Goal: Information Seeking & Learning: Learn about a topic

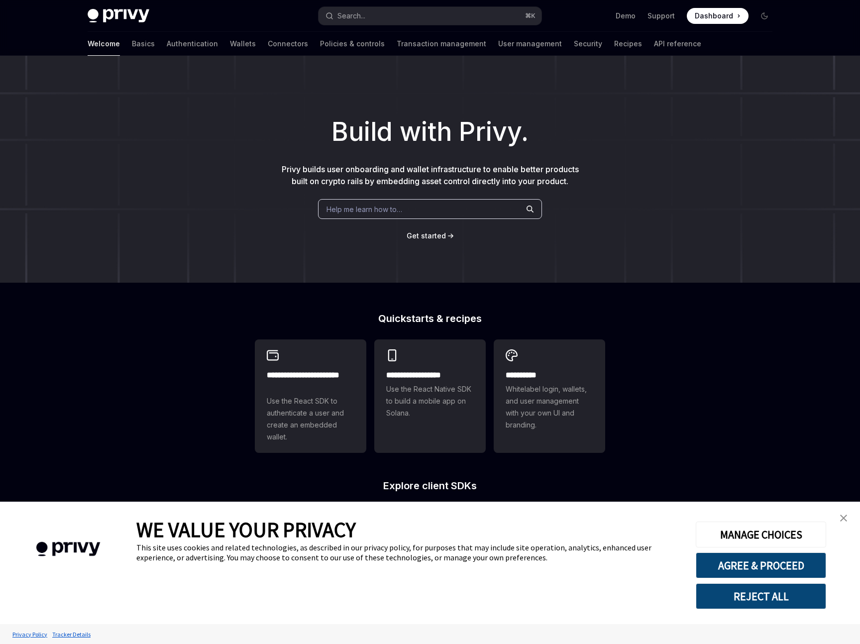
click at [230, 41] on link "Wallets" at bounding box center [243, 44] width 26 height 24
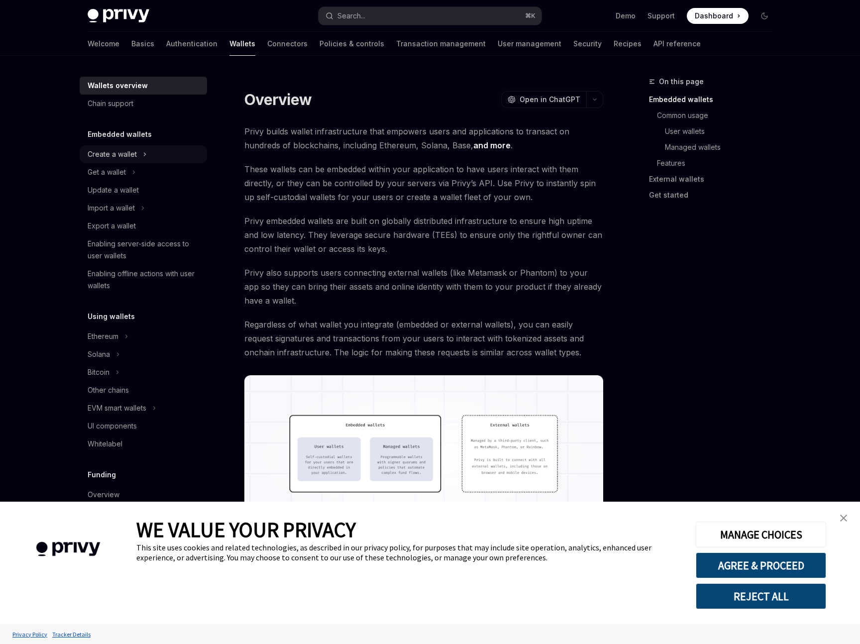
click at [123, 156] on div "Create a wallet" at bounding box center [112, 154] width 49 height 12
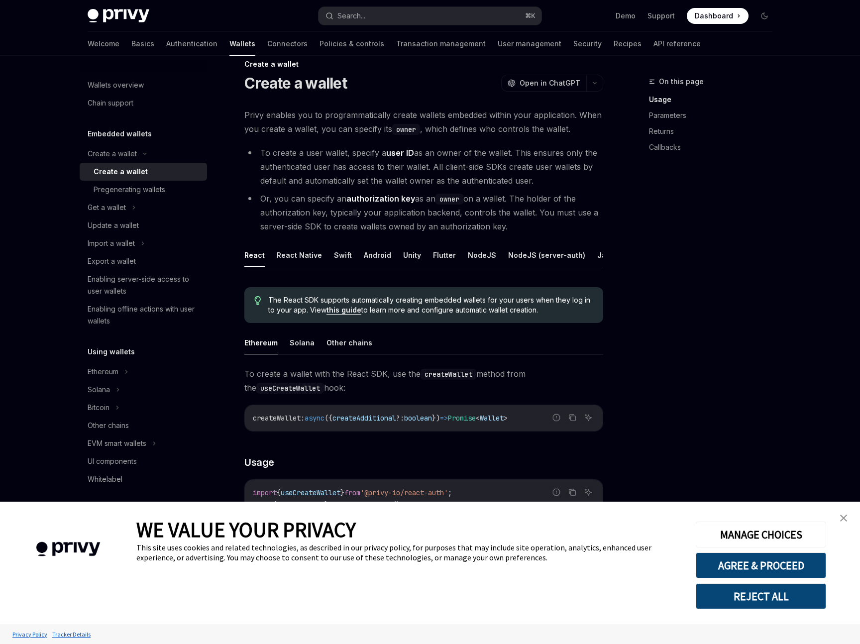
scroll to position [20, 0]
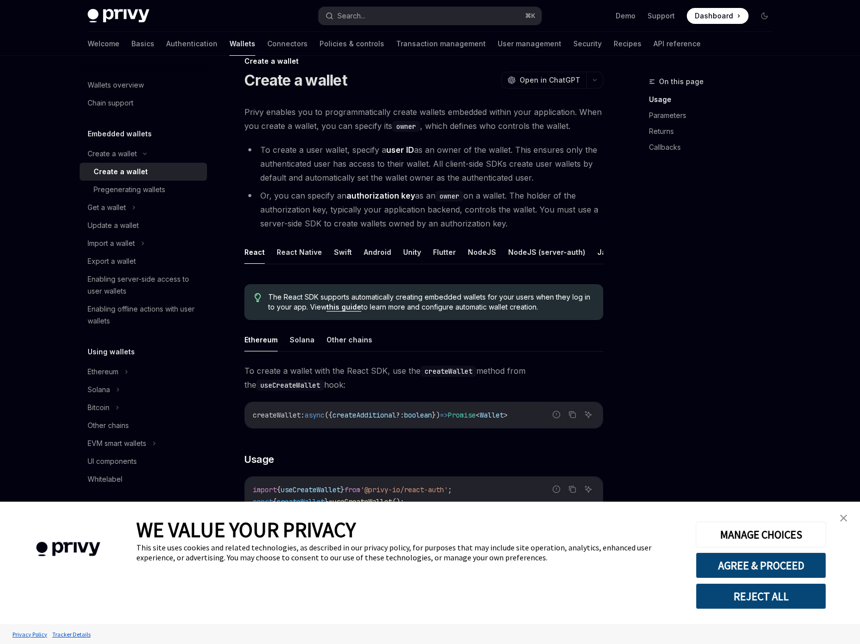
click at [844, 518] on img "close banner" at bounding box center [843, 518] width 7 height 7
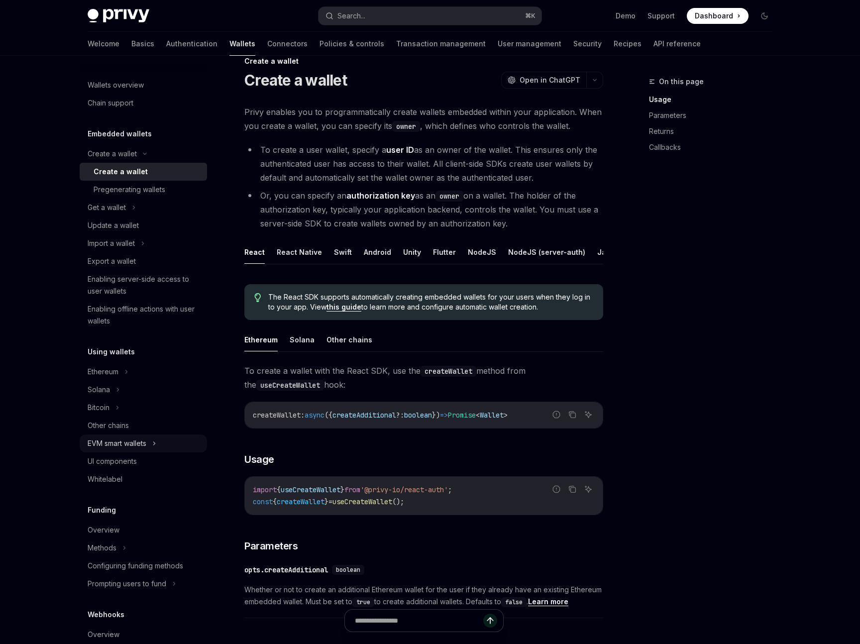
click at [122, 442] on div "EVM smart wallets" at bounding box center [117, 443] width 59 height 12
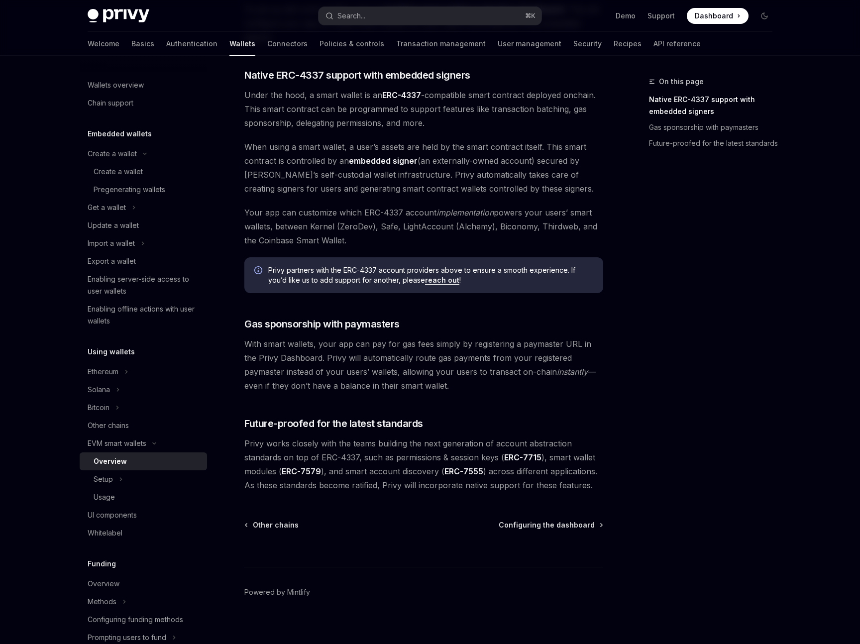
scroll to position [558, 0]
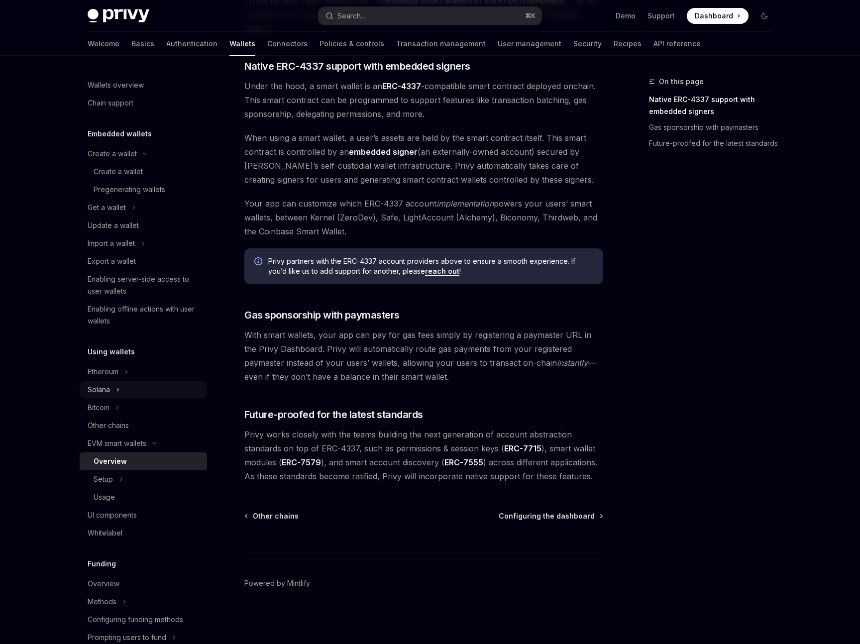
click at [116, 385] on icon at bounding box center [118, 390] width 4 height 12
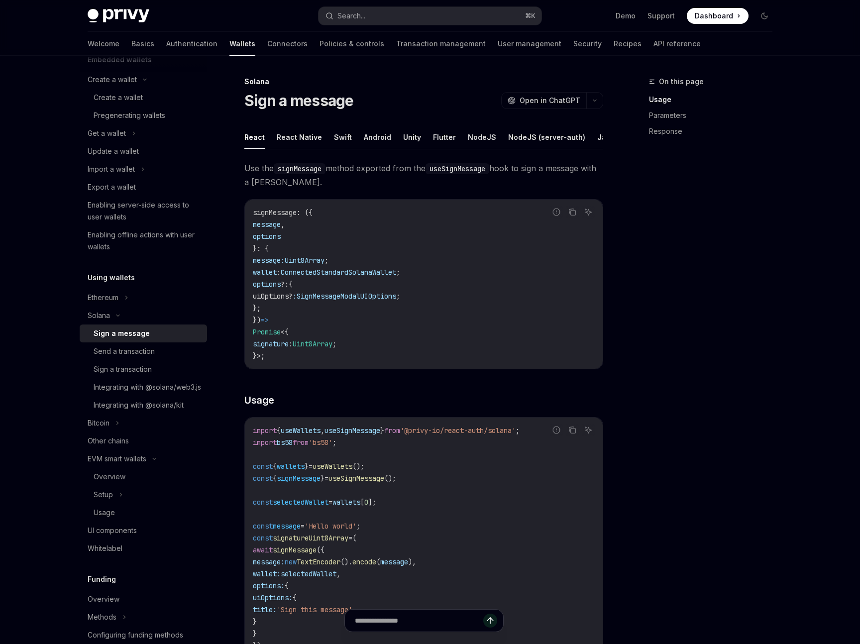
scroll to position [123, 0]
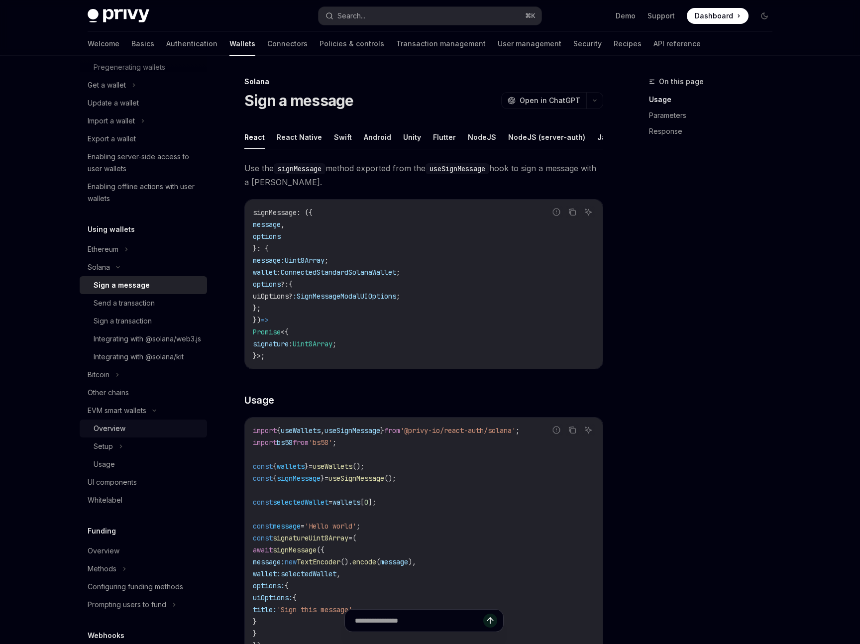
click at [113, 434] on div "Overview" at bounding box center [110, 428] width 32 height 12
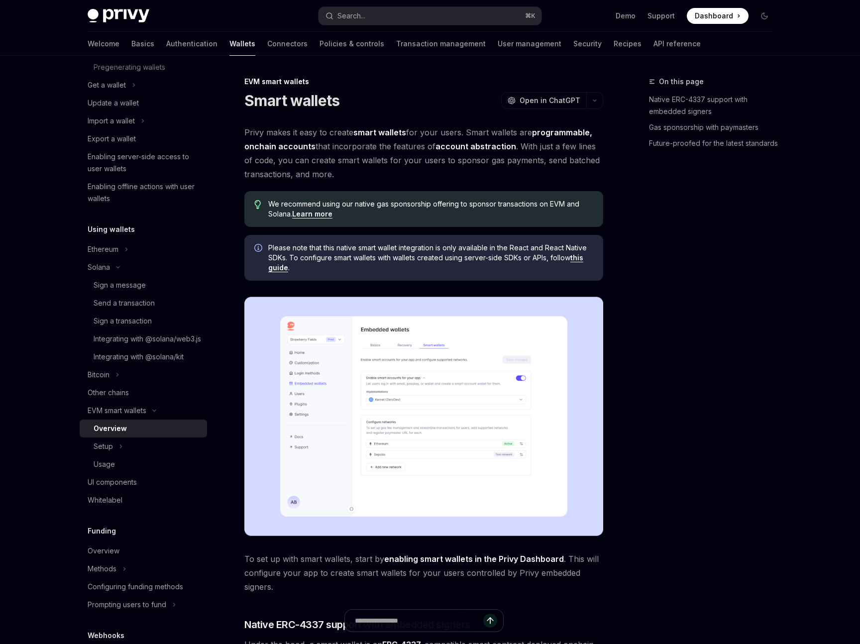
type textarea "*"
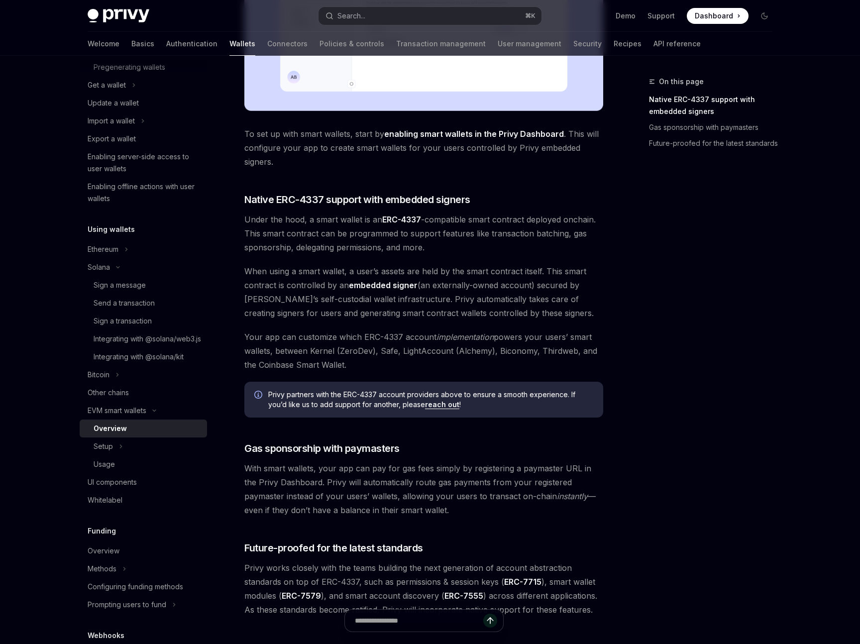
scroll to position [427, 0]
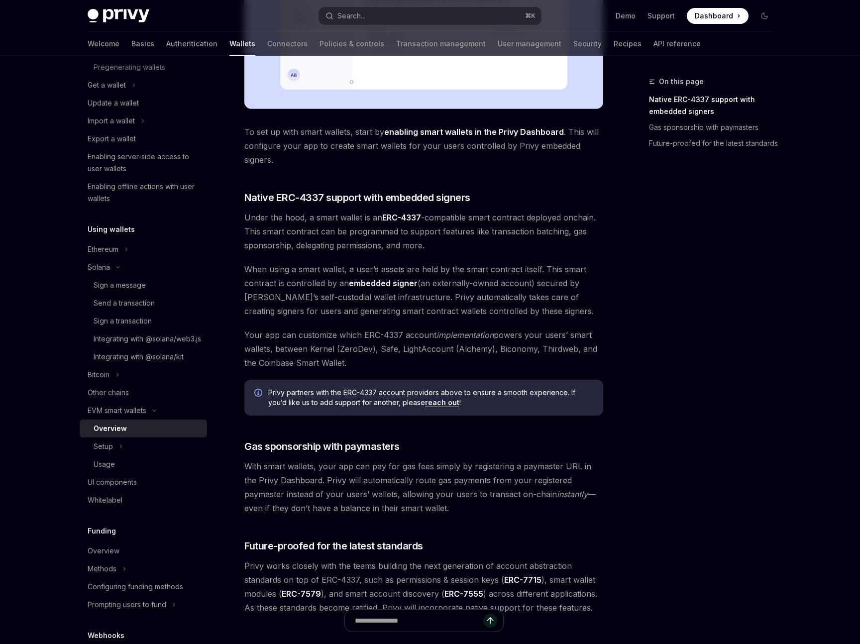
click at [299, 350] on span "Your app can customize which ERC-4337 account implementation powers your users’…" at bounding box center [423, 349] width 359 height 42
drag, startPoint x: 311, startPoint y: 350, endPoint x: 550, endPoint y: 359, distance: 239.0
click at [550, 359] on span "Your app can customize which ERC-4337 account implementation powers your users’…" at bounding box center [423, 349] width 359 height 42
copy span "Kernel (ZeroDev), Safe, LightAccount (Alchemy), Biconomy, Thirdweb, and the Coi…"
click at [334, 323] on div "Privy makes it easy to create smart wallets for your users. Smart wallets are p…" at bounding box center [423, 156] width 359 height 916
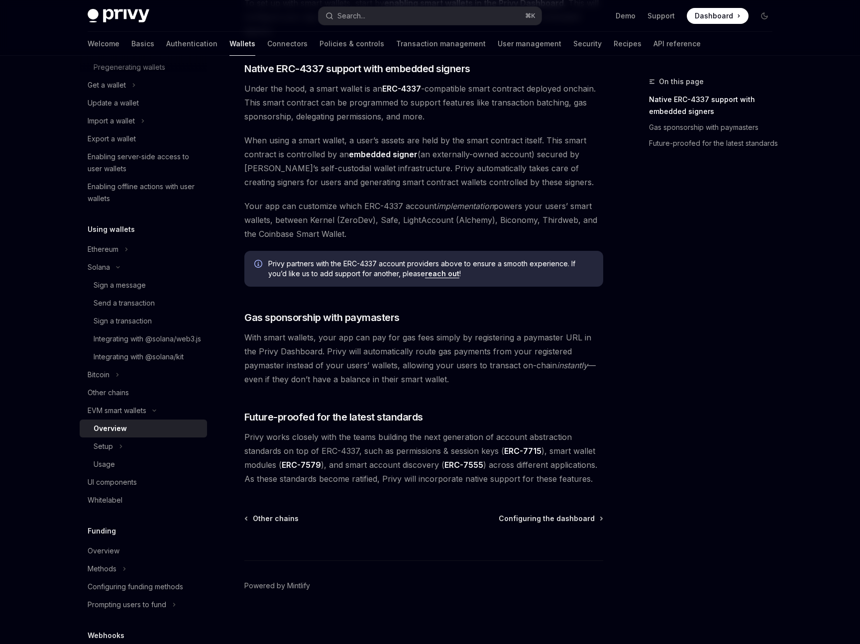
scroll to position [558, 0]
